Goal: Task Accomplishment & Management: Use online tool/utility

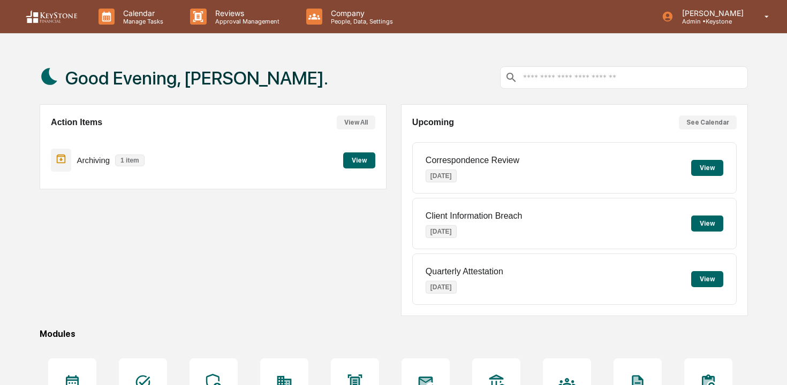
click at [349, 161] on button "View" at bounding box center [359, 161] width 32 height 16
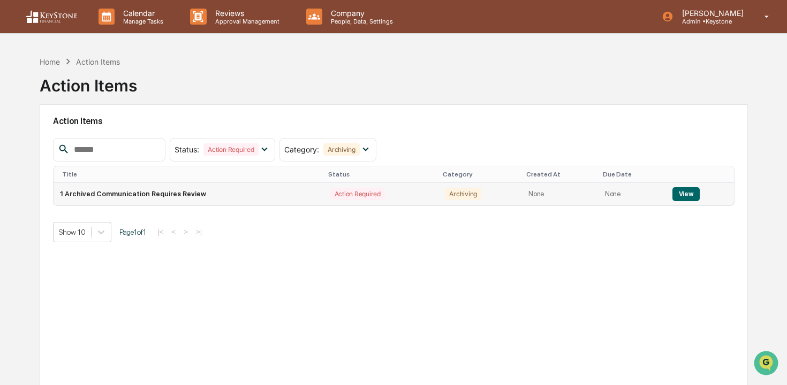
click at [685, 196] on button "View" at bounding box center [685, 194] width 27 height 14
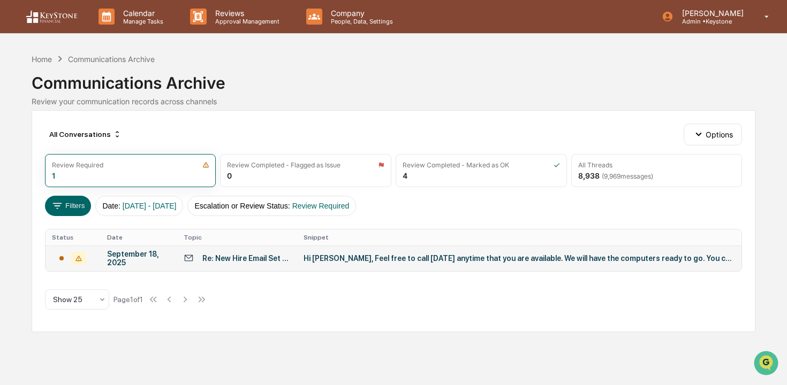
click at [595, 256] on div "Hi [PERSON_NAME], Feel free to call [DATE] anytime that you are available. We w…" at bounding box center [517, 258] width 428 height 9
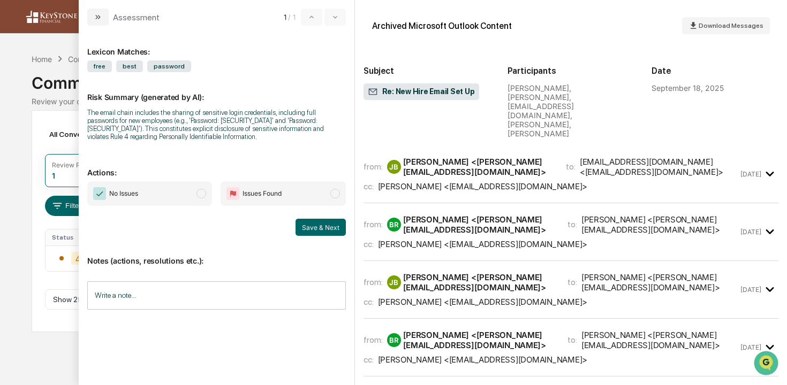
click at [179, 194] on span "No Issues" at bounding box center [149, 193] width 125 height 25
click at [338, 231] on button "Save & Next" at bounding box center [320, 227] width 50 height 17
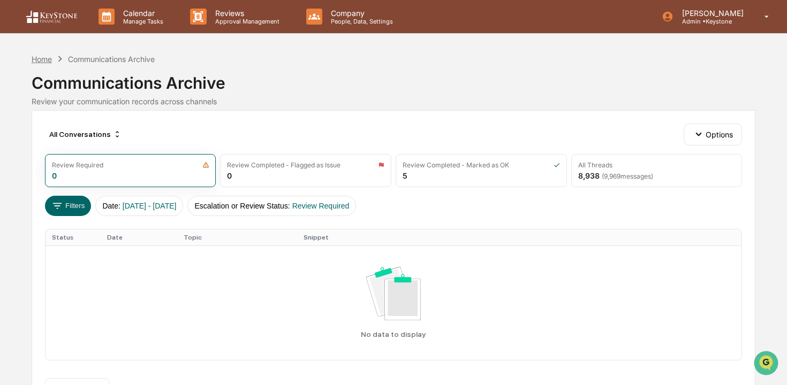
click at [42, 57] on div "Home" at bounding box center [42, 59] width 20 height 9
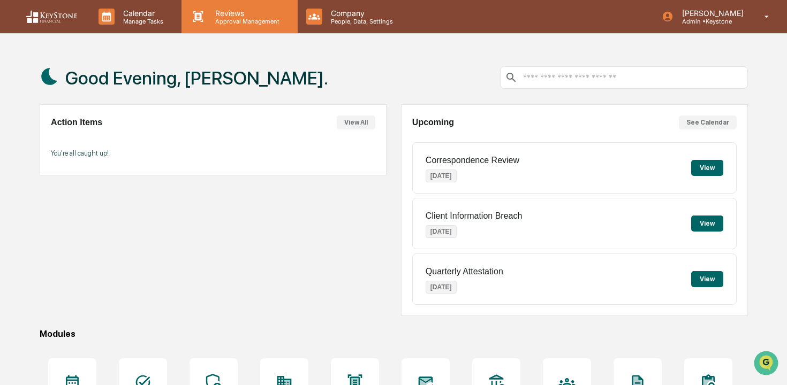
click at [218, 16] on p "Reviews" at bounding box center [246, 13] width 78 height 9
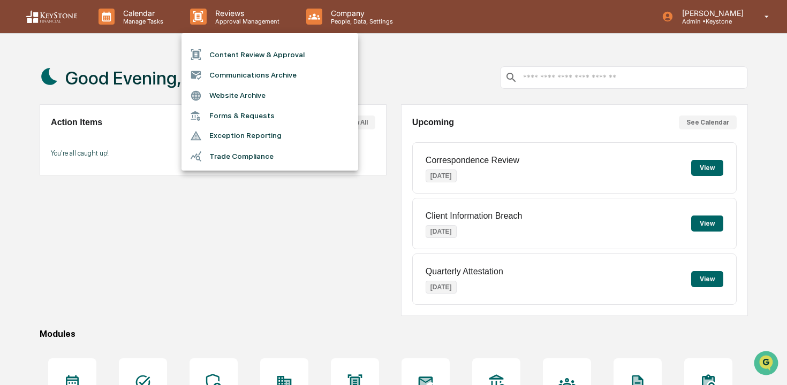
click at [227, 54] on li "Content Review & Approval" at bounding box center [269, 54] width 177 height 20
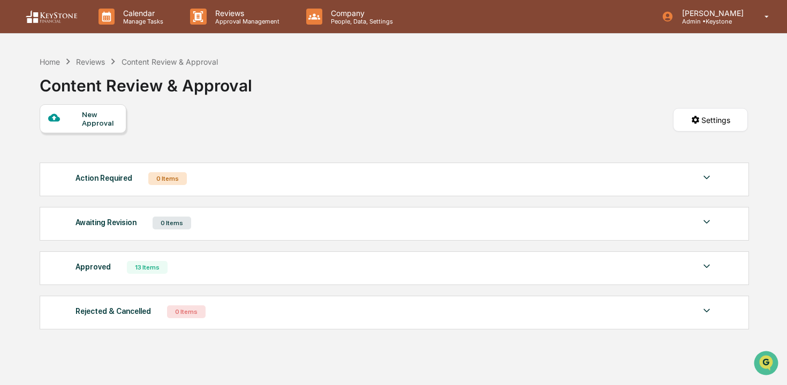
click at [92, 132] on div "New Approval" at bounding box center [83, 118] width 87 height 29
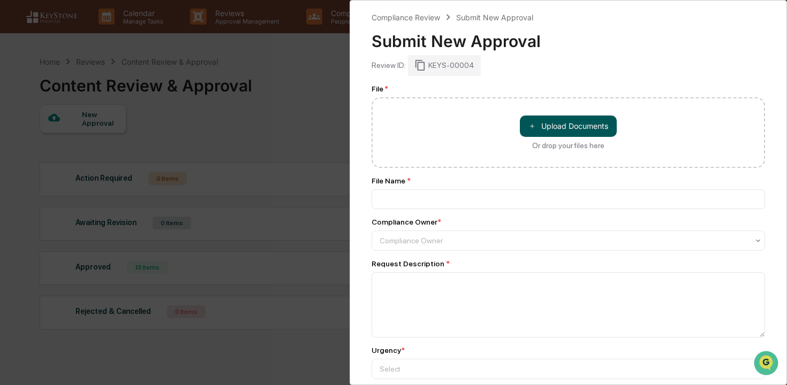
click at [540, 126] on button "＋ Upload Documents" at bounding box center [568, 126] width 97 height 21
type input "**********"
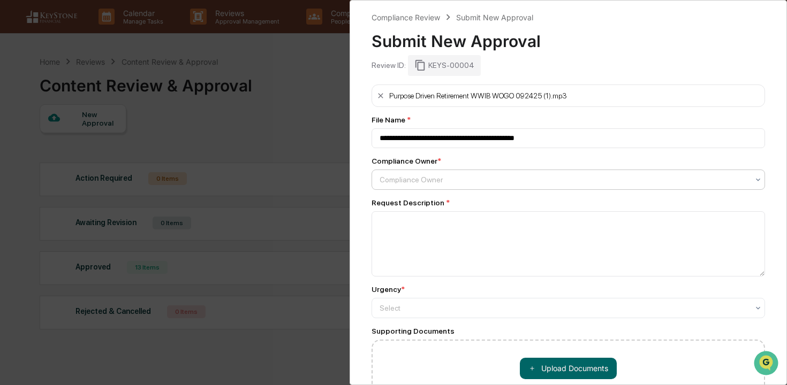
click at [488, 178] on div at bounding box center [564, 179] width 369 height 11
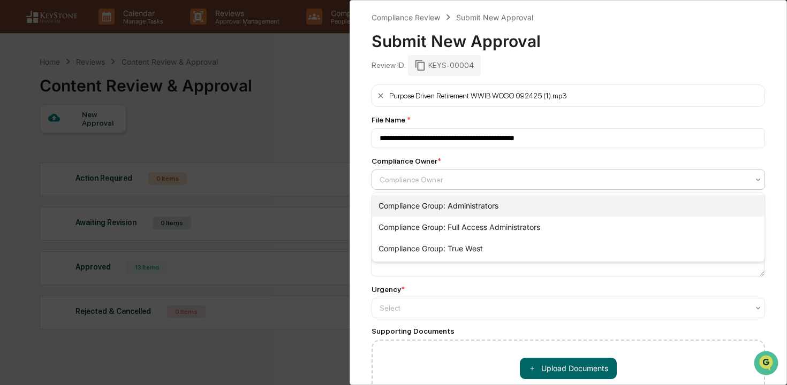
click at [483, 200] on div "Compliance Group: Administrators" at bounding box center [568, 205] width 392 height 21
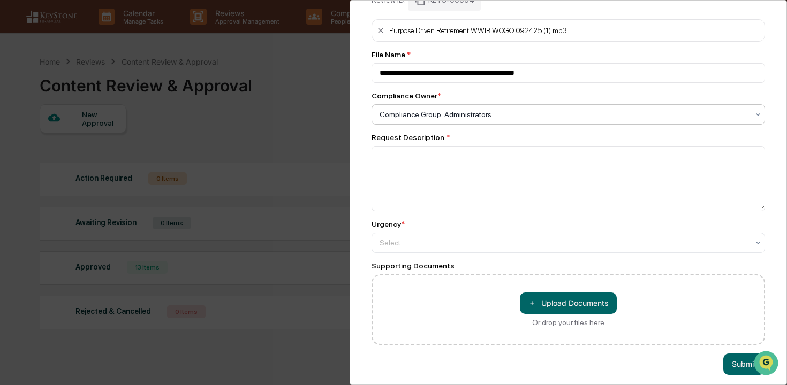
scroll to position [66, 0]
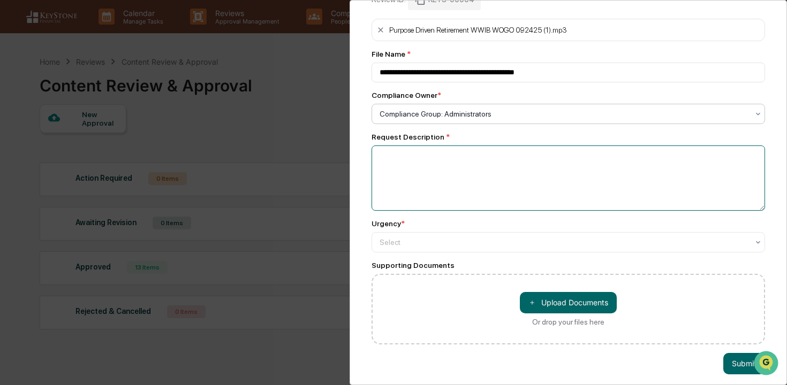
click at [478, 203] on textarea at bounding box center [567, 178] width 393 height 65
type textarea "**********"
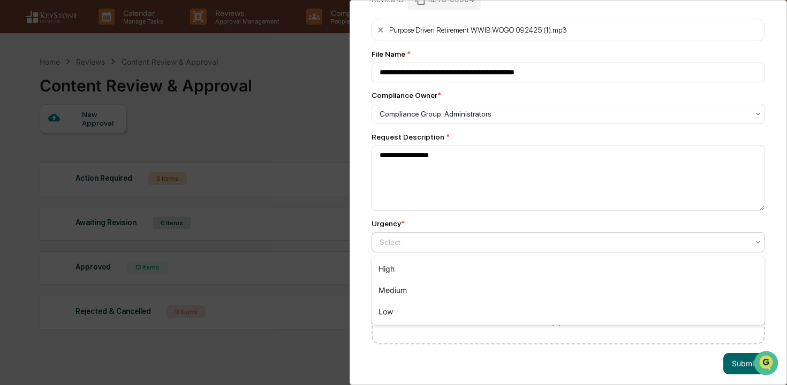
click at [563, 241] on div at bounding box center [564, 242] width 369 height 11
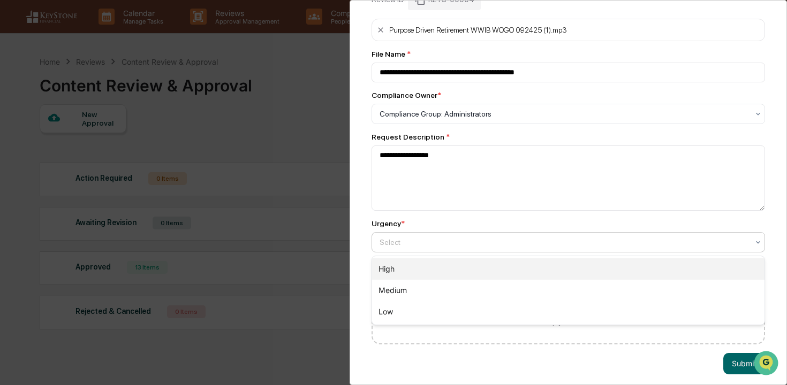
click at [563, 259] on div "High" at bounding box center [568, 269] width 392 height 21
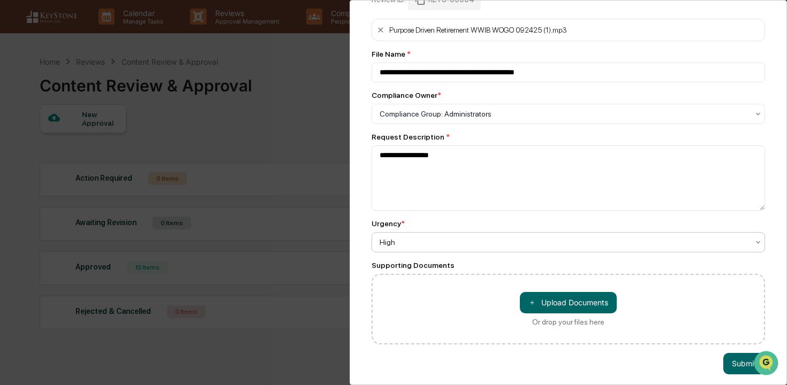
scroll to position [73, 0]
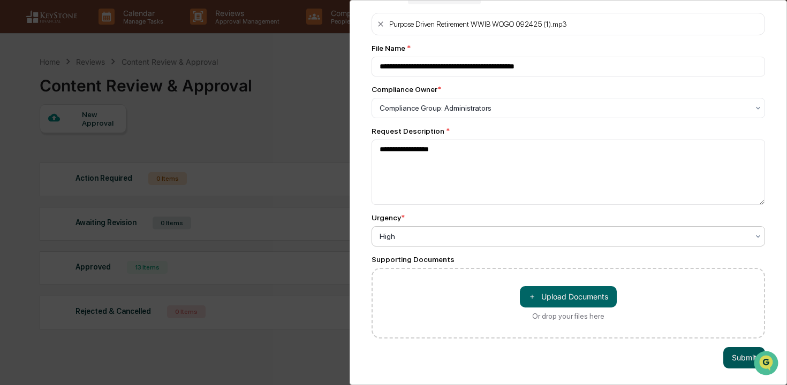
click at [742, 351] on button "Submit" at bounding box center [744, 357] width 42 height 21
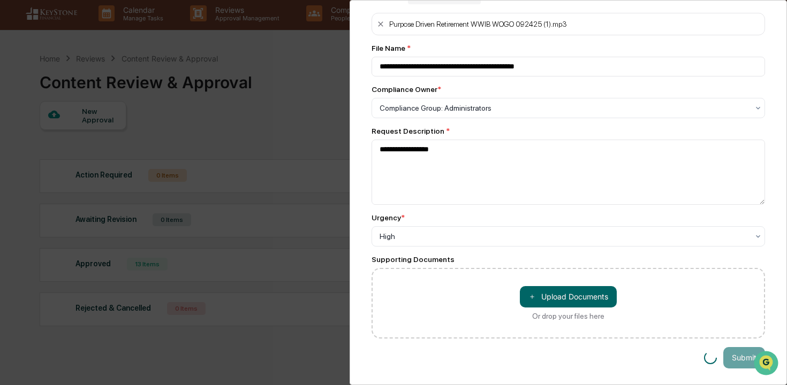
scroll to position [0, 0]
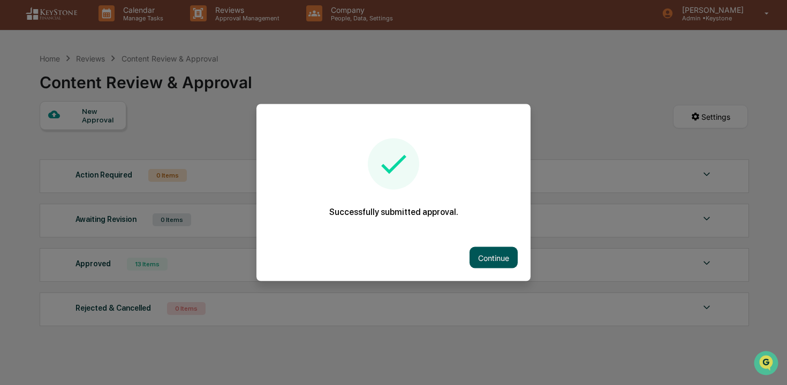
click at [497, 264] on button "Continue" at bounding box center [493, 257] width 48 height 21
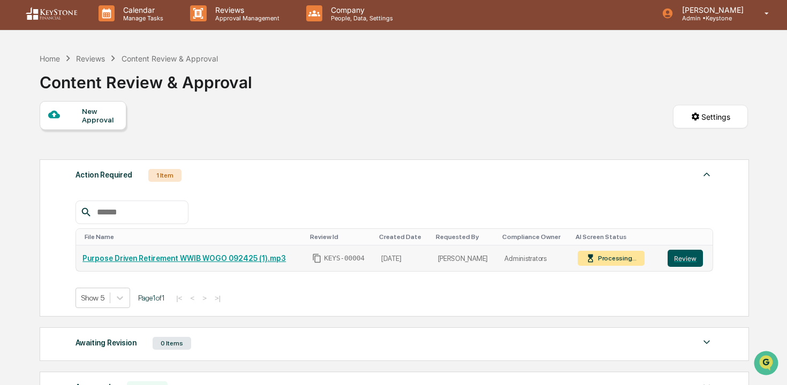
click at [689, 259] on button "Review" at bounding box center [684, 258] width 35 height 17
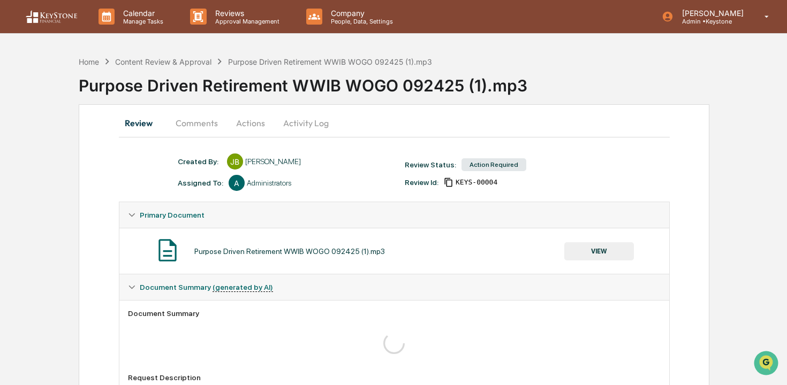
scroll to position [128, 0]
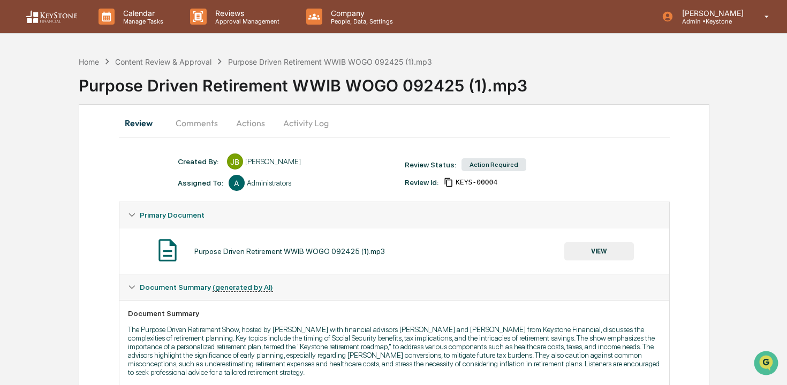
click at [245, 120] on button "Actions" at bounding box center [250, 123] width 48 height 26
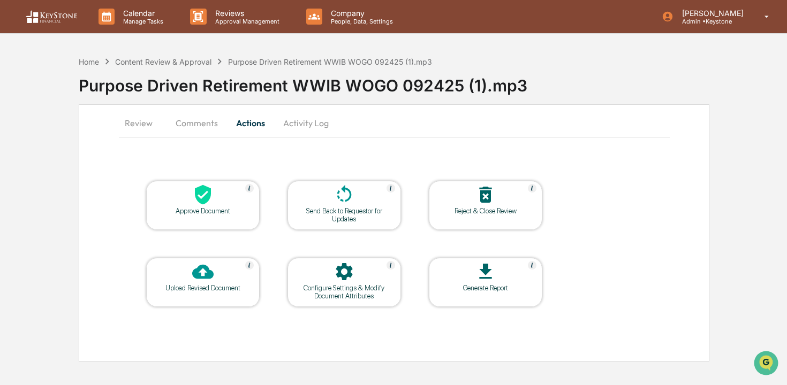
click at [209, 222] on div "Approve Document" at bounding box center [202, 205] width 113 height 49
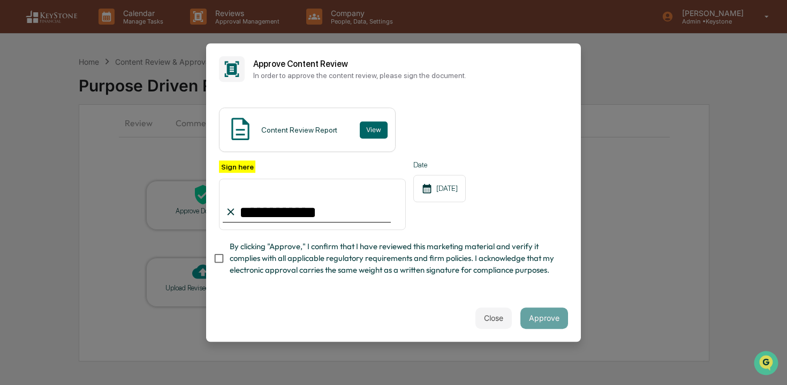
type input "**********"
click at [405, 255] on span "By clicking "Approve," I confirm that I have reviewed this marketing material a…" at bounding box center [395, 259] width 330 height 36
click at [557, 313] on button "Approve" at bounding box center [544, 318] width 48 height 21
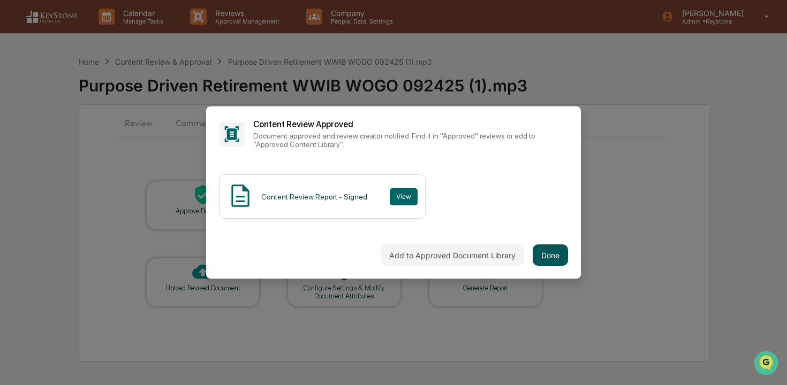
click at [552, 257] on button "Done" at bounding box center [550, 255] width 35 height 21
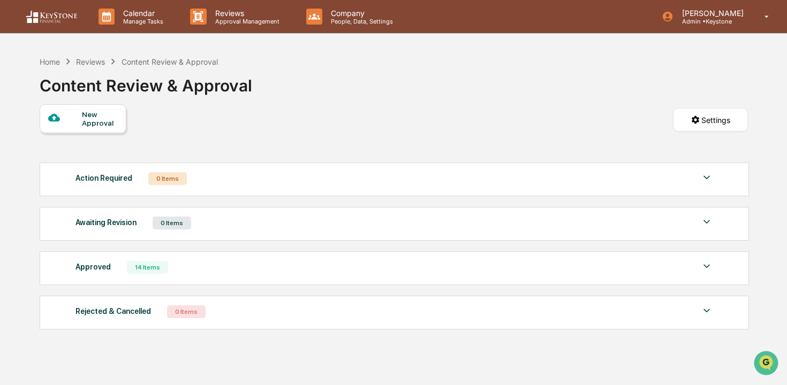
click at [450, 266] on div "Approved 14 Items" at bounding box center [394, 267] width 638 height 15
